Goal: Task Accomplishment & Management: Manage account settings

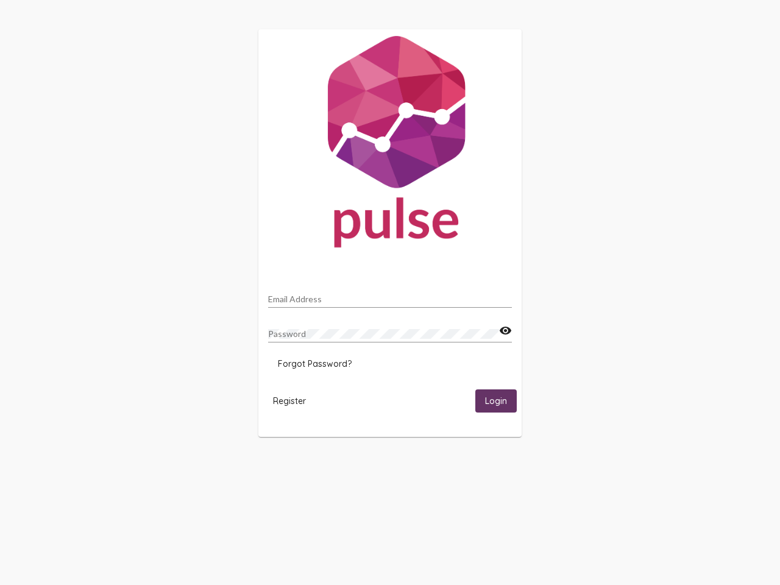
click at [390, 296] on input "Email Address" at bounding box center [390, 299] width 244 height 10
click at [505, 331] on mat-icon "visibility" at bounding box center [505, 331] width 13 height 15
click at [314, 364] on span "Forgot Password?" at bounding box center [315, 363] width 74 height 11
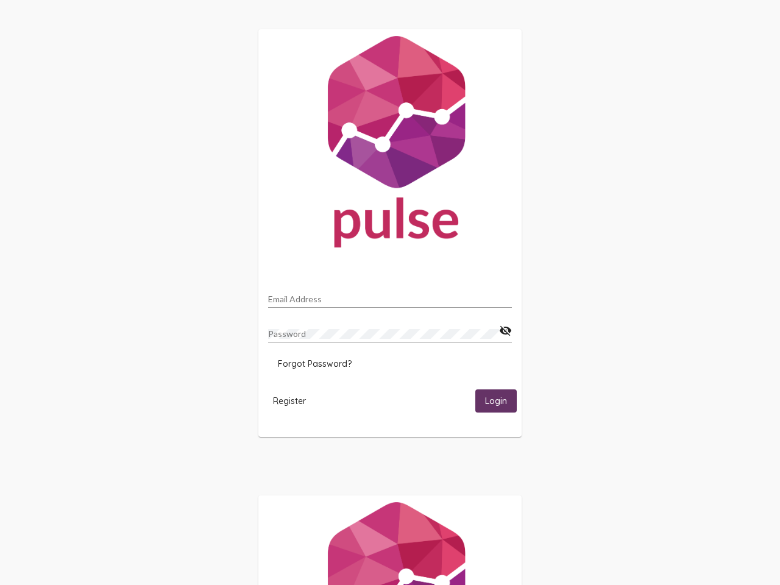
click at [289, 400] on html "Email Address Password visibility_off Forgot Password? Register Login" at bounding box center [390, 394] width 780 height 789
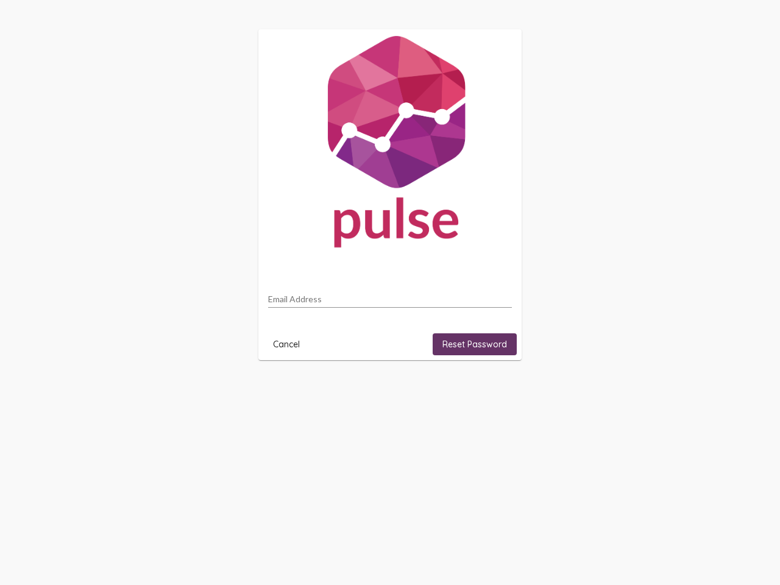
click at [496, 389] on html "Email Address Cancel Reset Password" at bounding box center [390, 194] width 780 height 389
